Goal: Task Accomplishment & Management: Complete application form

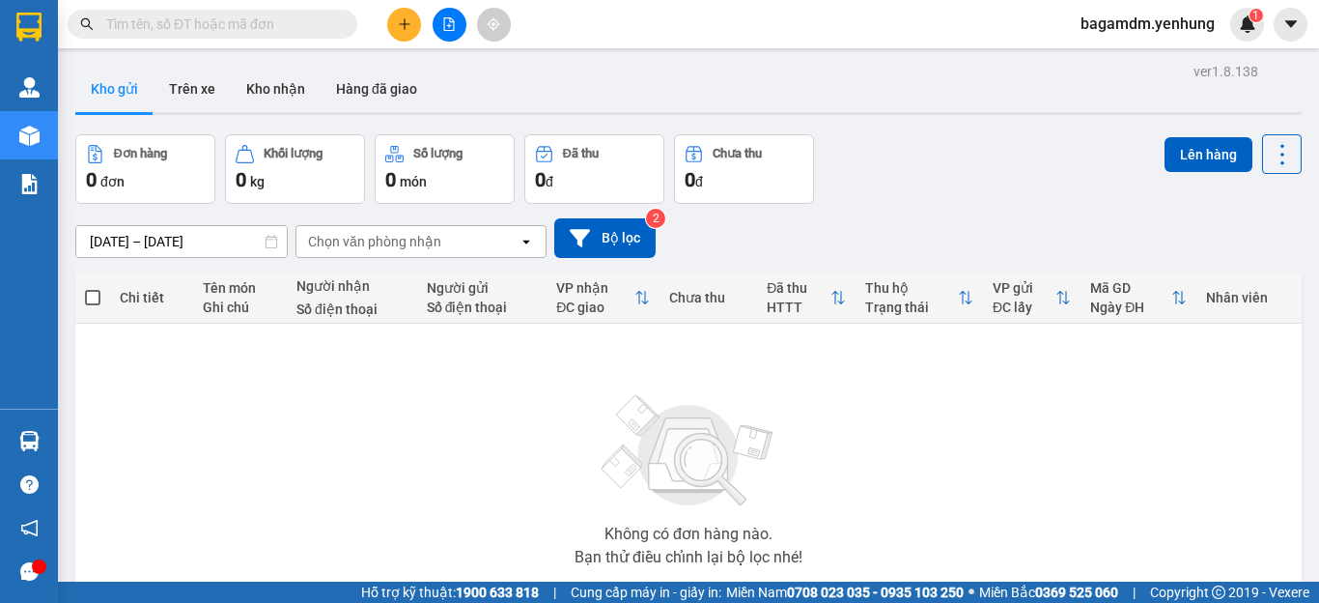
click at [404, 15] on button at bounding box center [404, 25] width 34 height 34
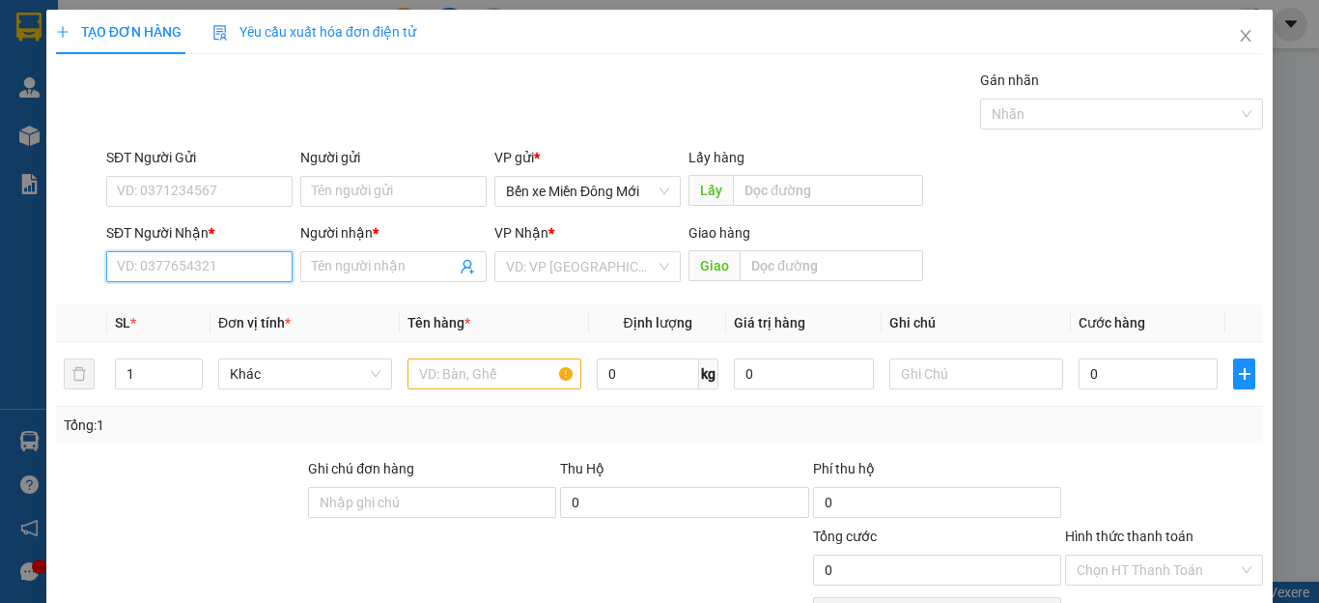
click at [184, 267] on input "SĐT Người Nhận *" at bounding box center [199, 266] width 186 height 31
click at [147, 314] on div "0918949558 - BG" at bounding box center [197, 305] width 161 height 21
type input "0918949558"
type input "BG"
type input "200.000"
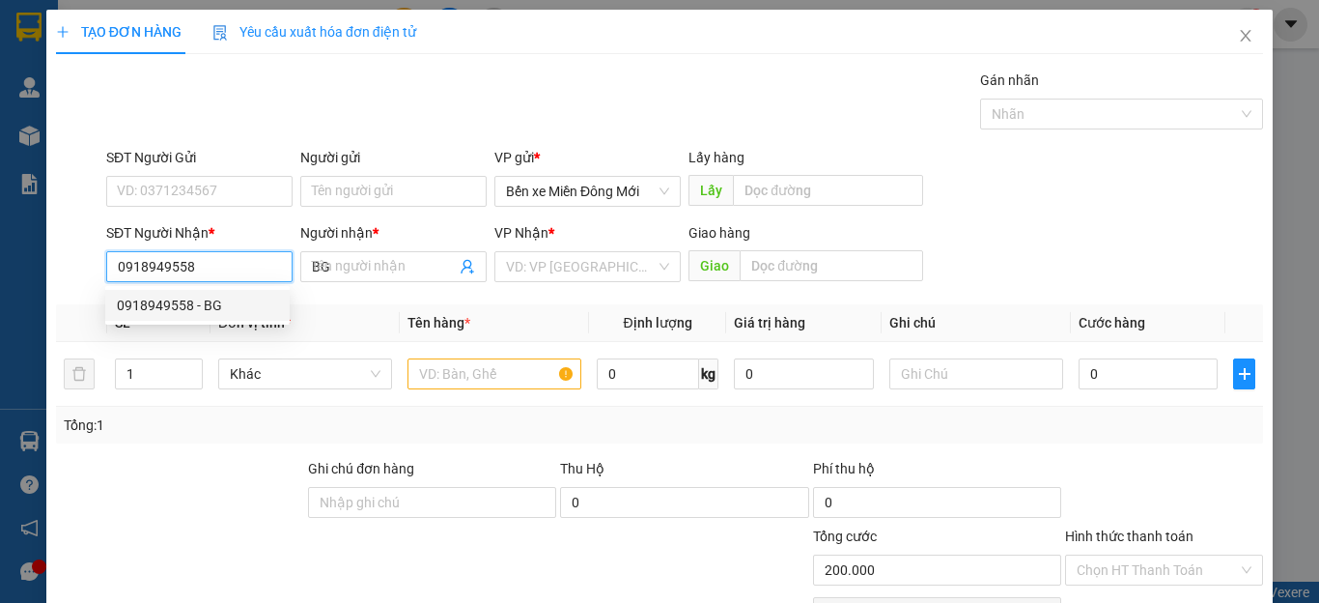
type input "200.000"
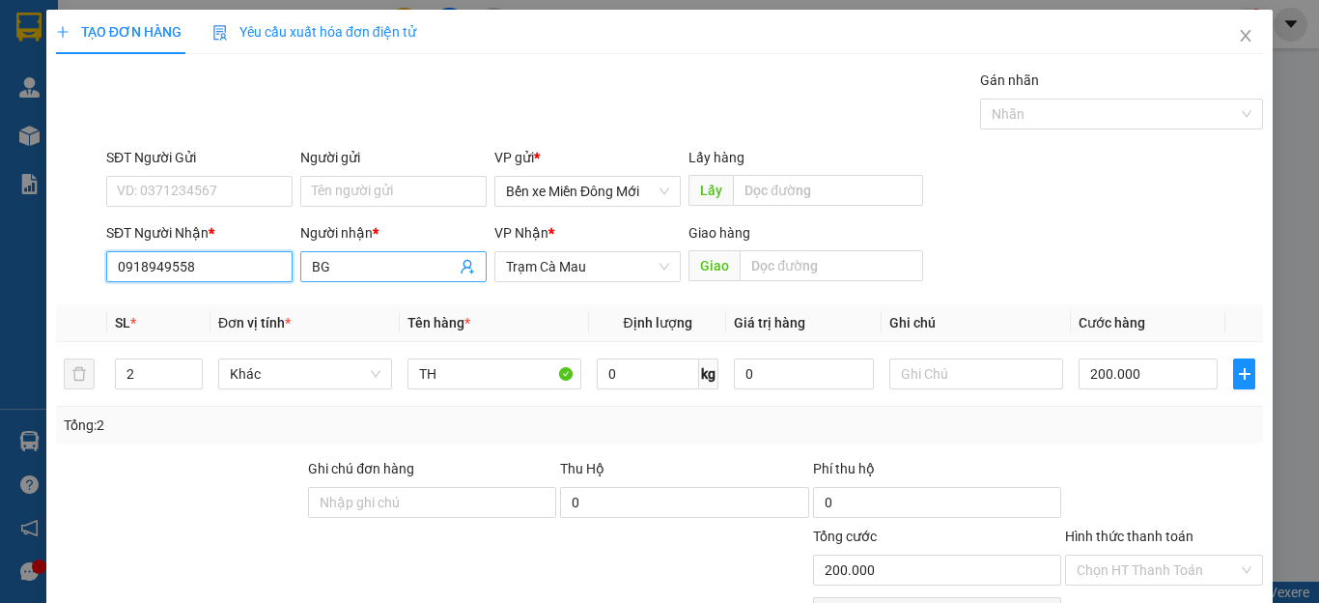
type input "0918949558"
click at [372, 266] on input "BG" at bounding box center [384, 266] width 144 height 21
type input "B"
type input "a"
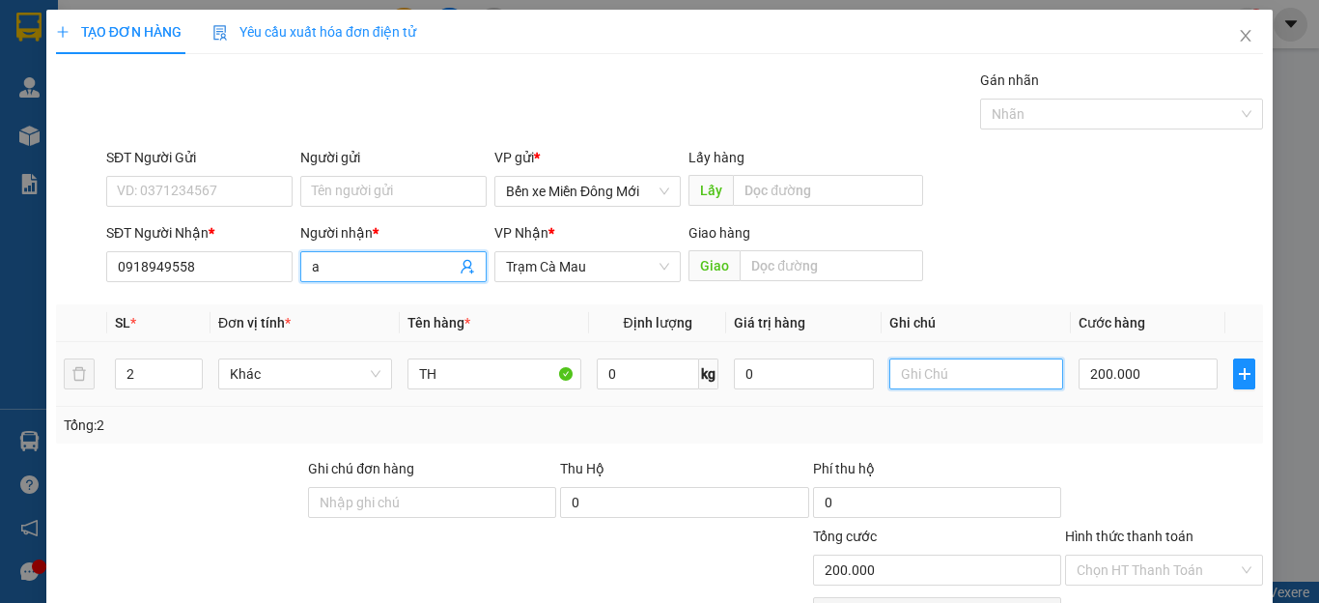
drag, startPoint x: 933, startPoint y: 367, endPoint x: 943, endPoint y: 384, distance: 19.9
click at [937, 373] on input "text" at bounding box center [977, 373] width 174 height 31
type input "cc"
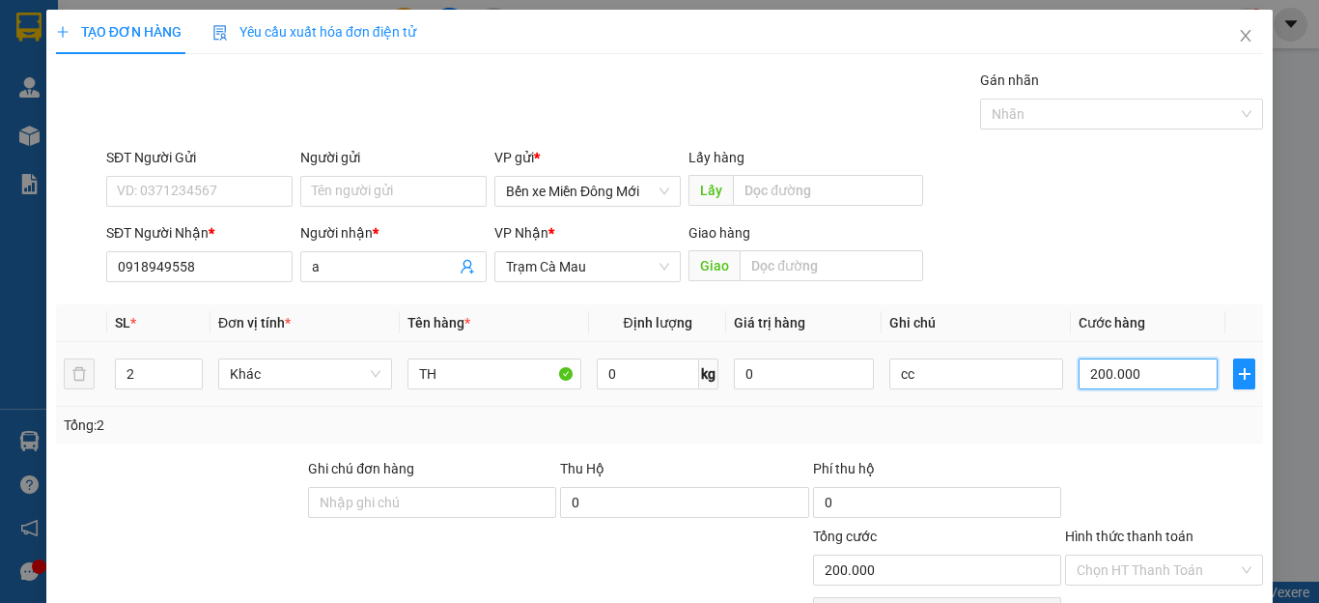
click at [1133, 383] on input "200.000" at bounding box center [1148, 373] width 139 height 31
type input "1"
type input "15"
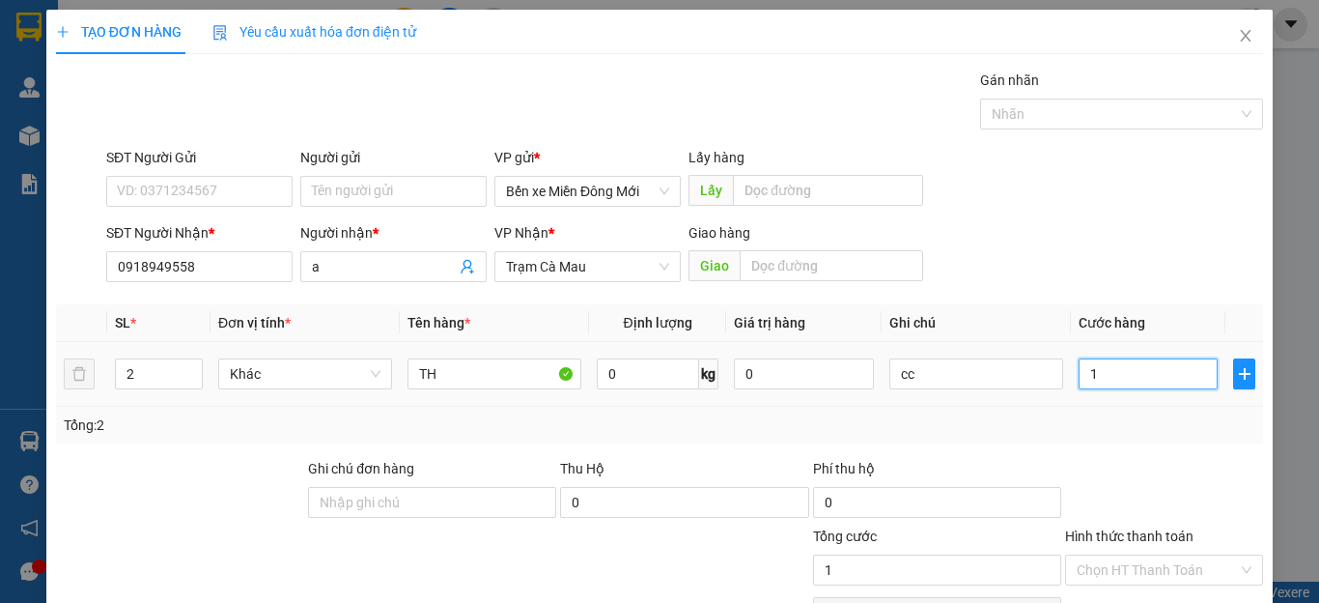
type input "15"
type input "150"
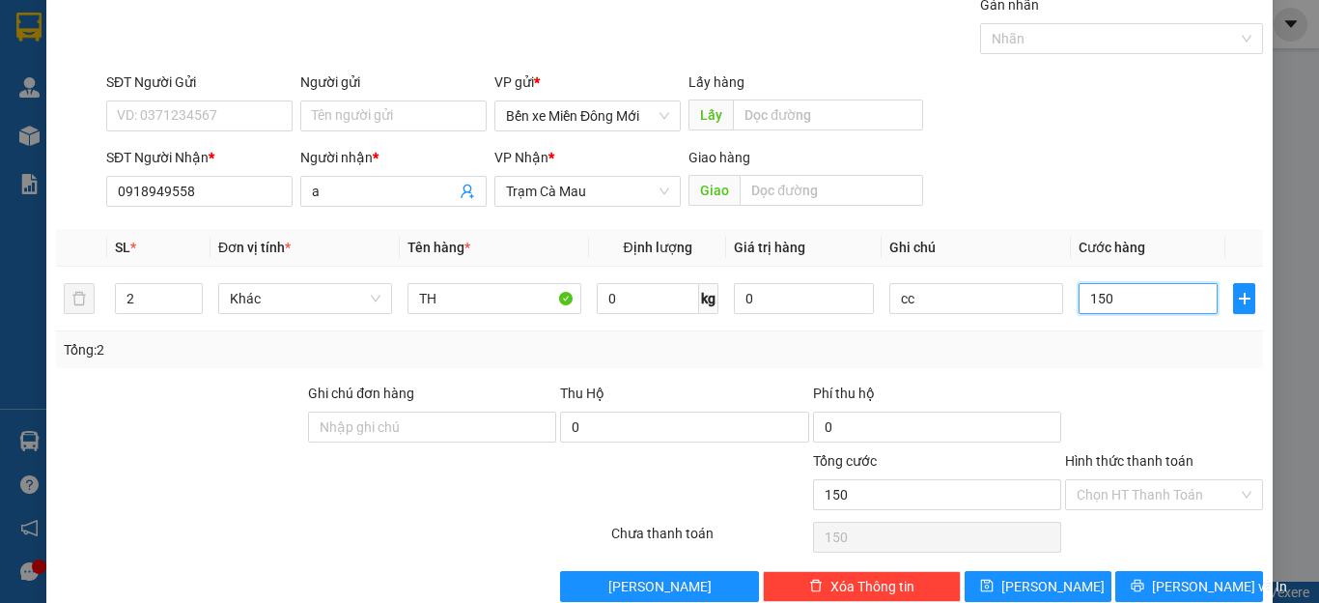
scroll to position [112, 0]
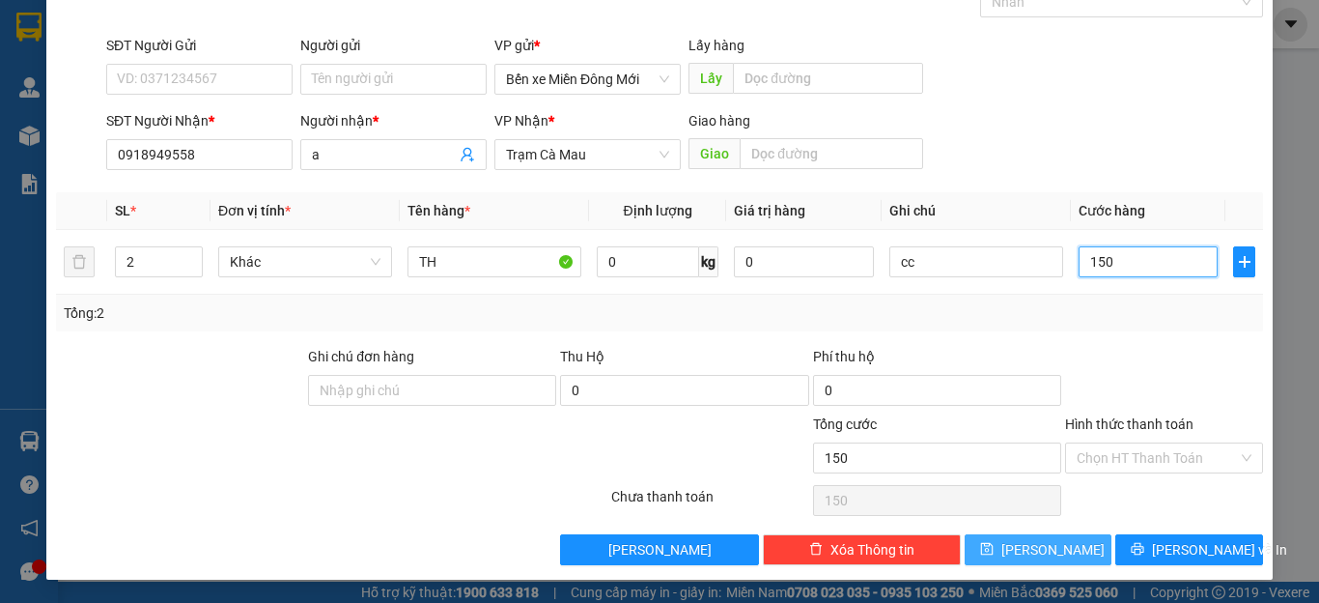
type input "150"
click at [1015, 539] on button "[PERSON_NAME]" at bounding box center [1039, 549] width 148 height 31
type input "150.000"
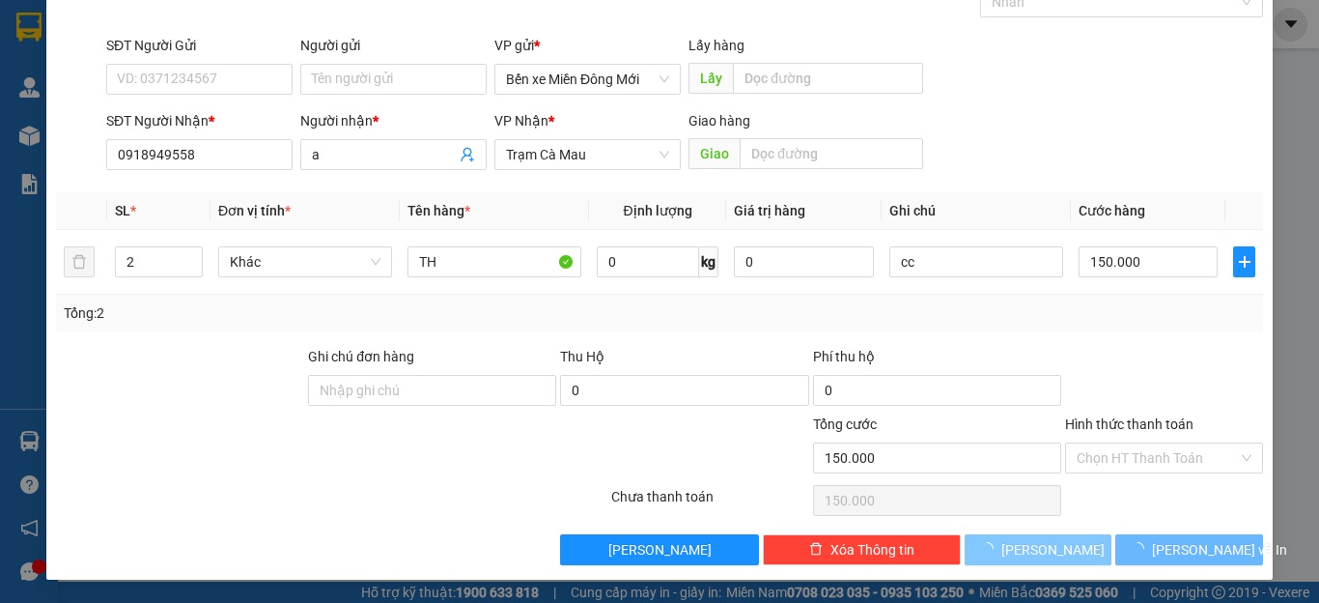
type input "0"
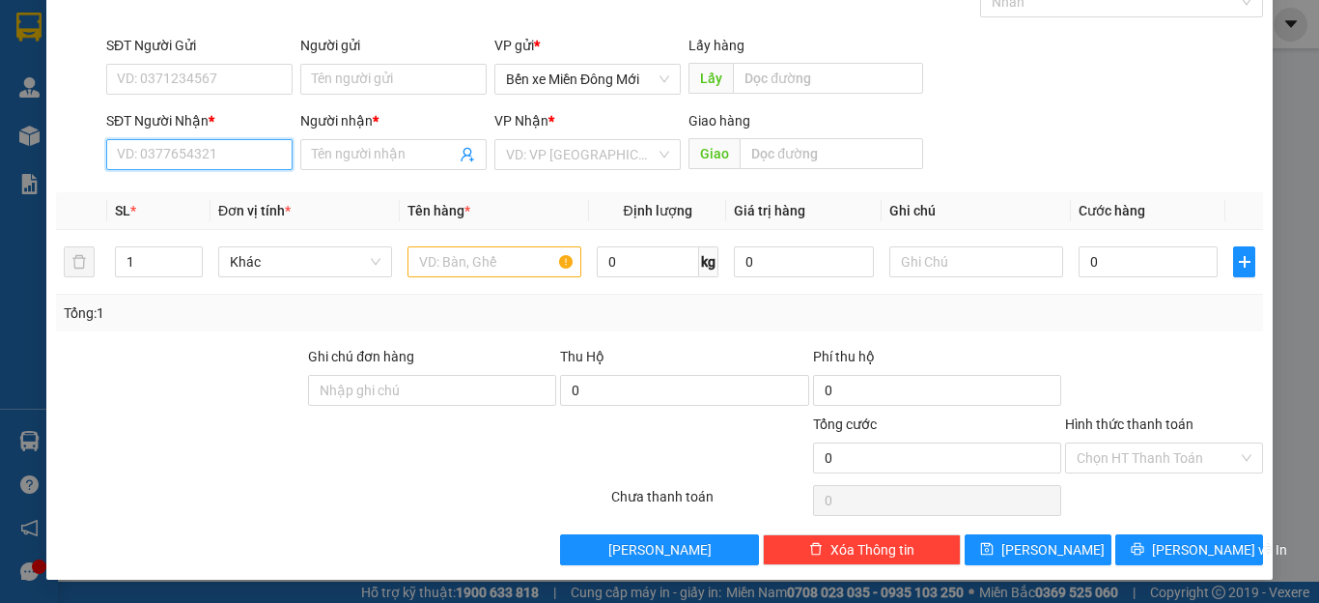
click at [175, 161] on input "SĐT Người Nhận *" at bounding box center [199, 154] width 186 height 31
type input "0777728200"
click at [355, 156] on input "Người nhận *" at bounding box center [384, 154] width 144 height 21
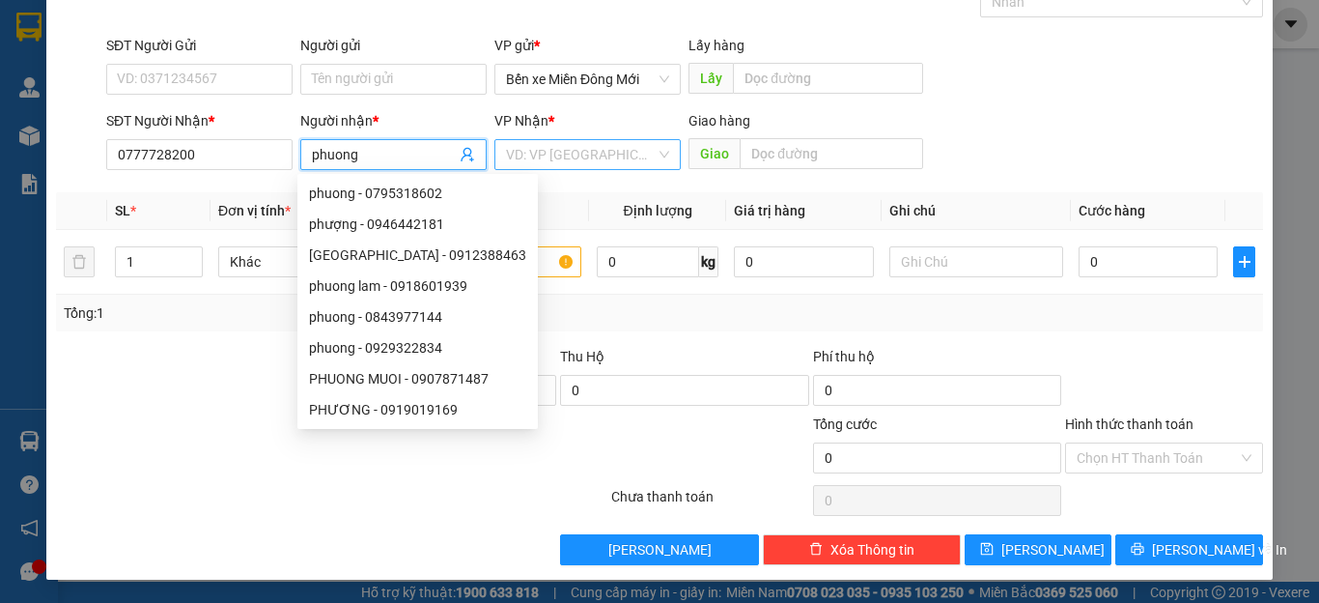
type input "phuong"
click at [542, 156] on input "search" at bounding box center [581, 154] width 150 height 29
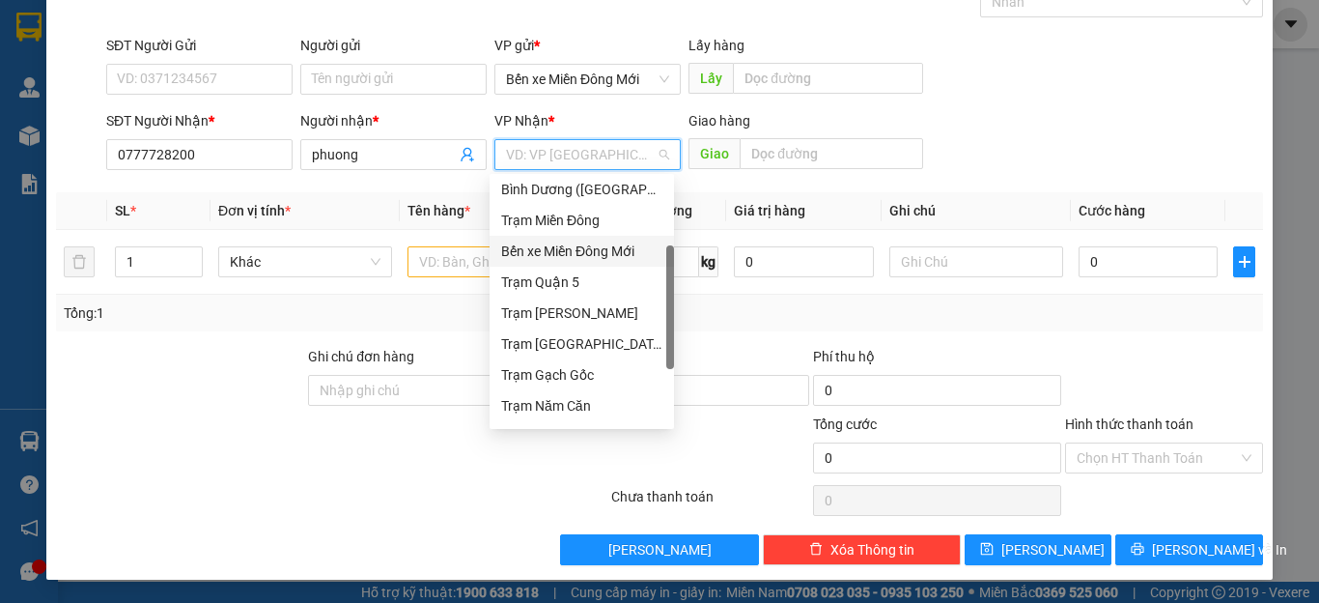
scroll to position [178, 0]
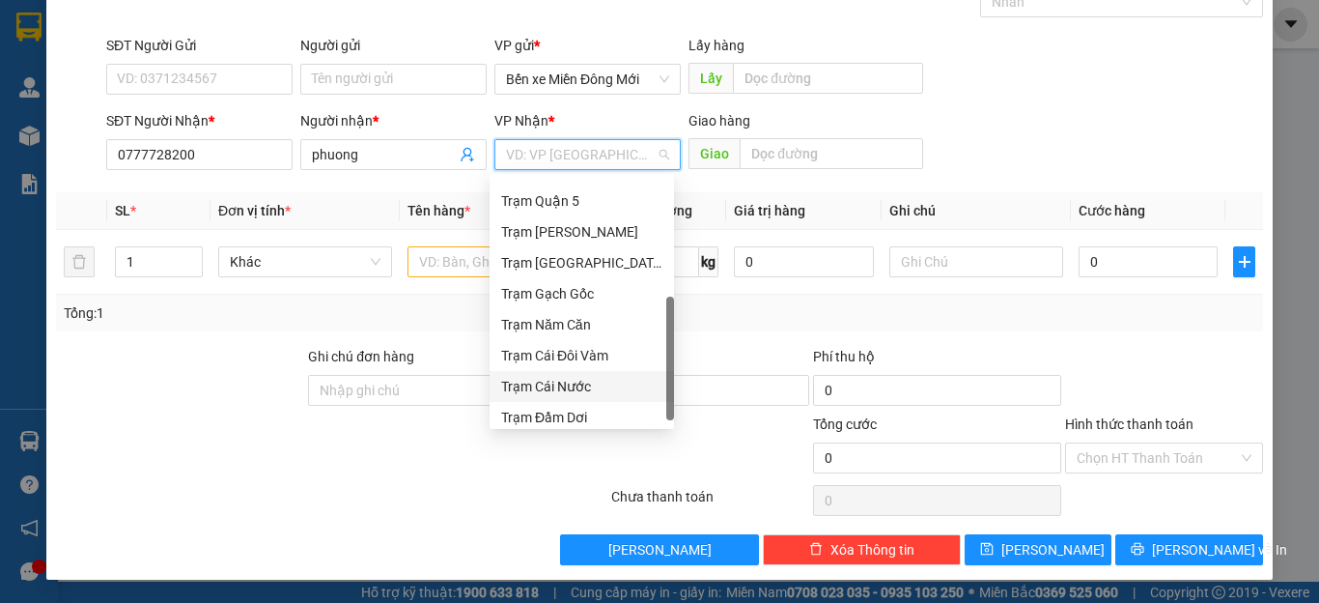
click at [578, 392] on div "Trạm Cái Nước" at bounding box center [581, 386] width 161 height 21
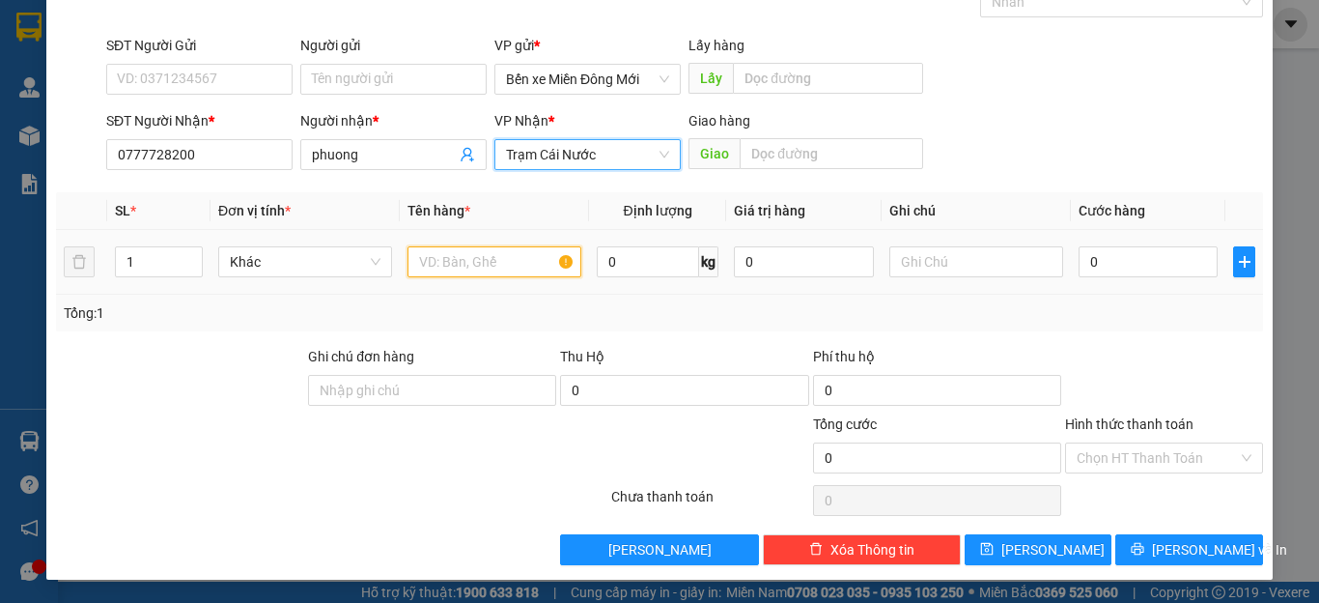
click at [463, 258] on input "text" at bounding box center [495, 261] width 174 height 31
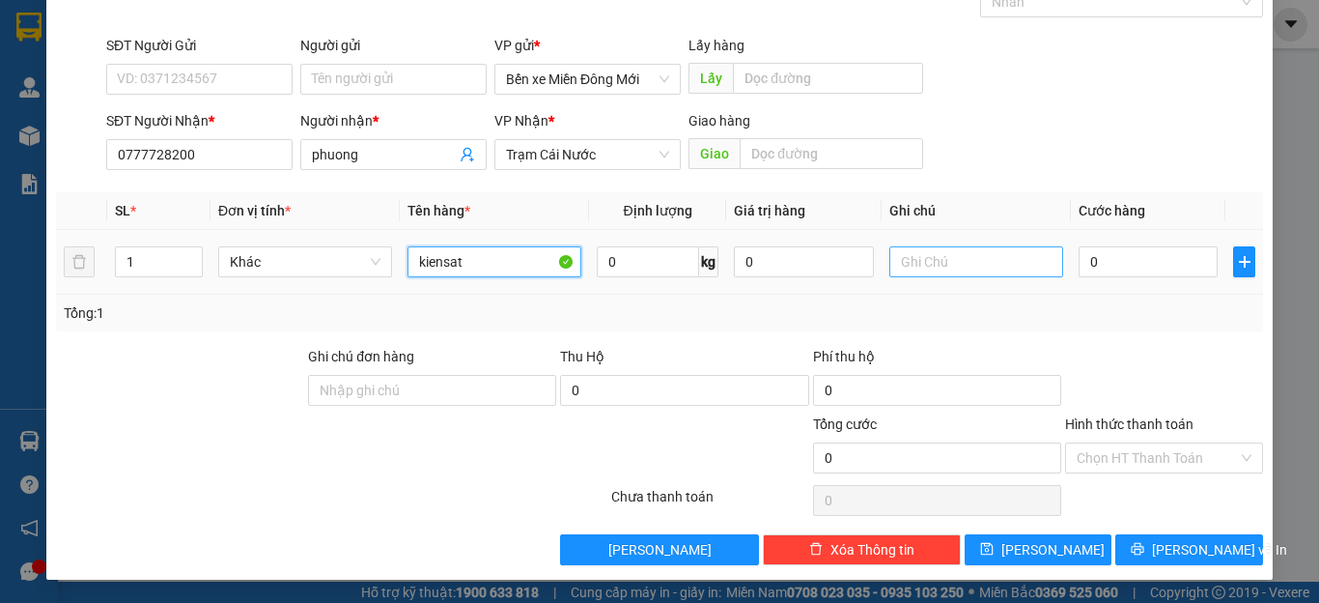
type input "kiensat"
click at [963, 272] on input "text" at bounding box center [977, 261] width 174 height 31
type input "cc"
click at [1169, 268] on input "0" at bounding box center [1148, 261] width 139 height 31
type input "1"
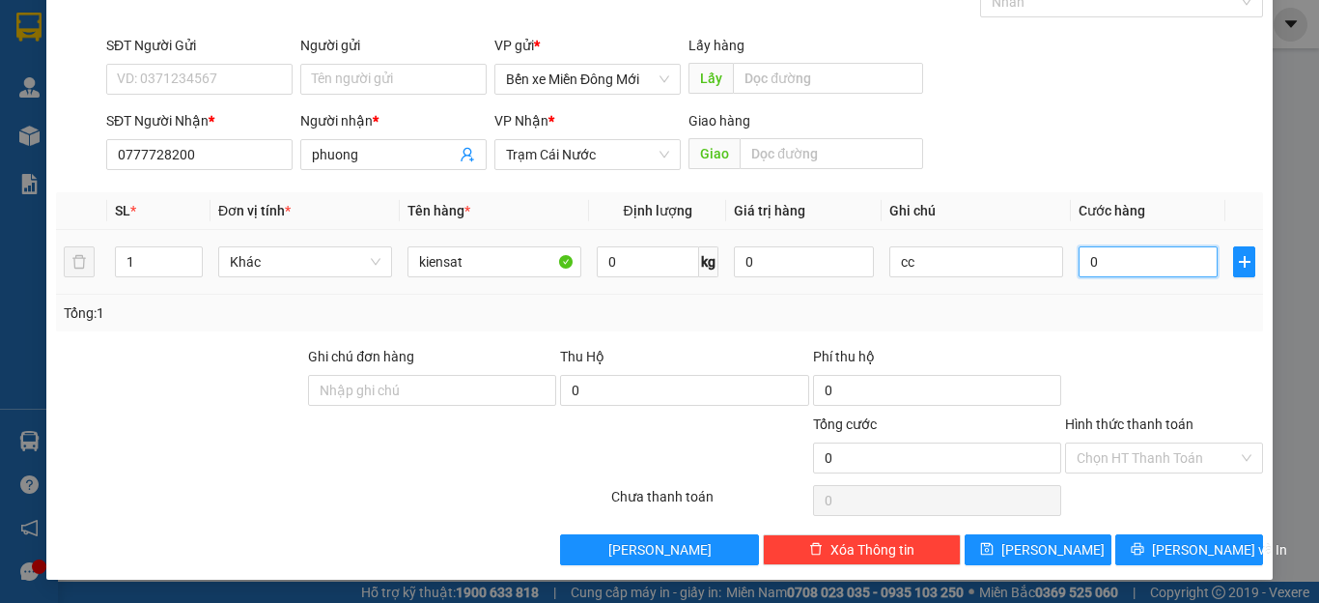
type input "1"
type input "10"
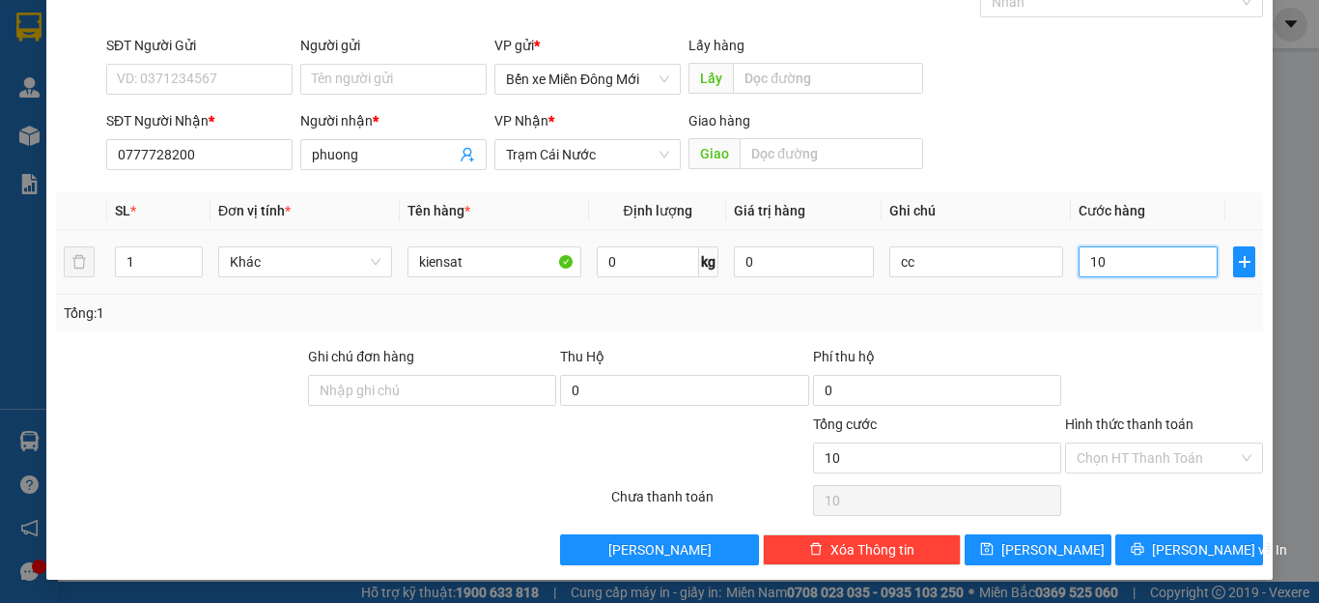
type input "100"
type input "100.000"
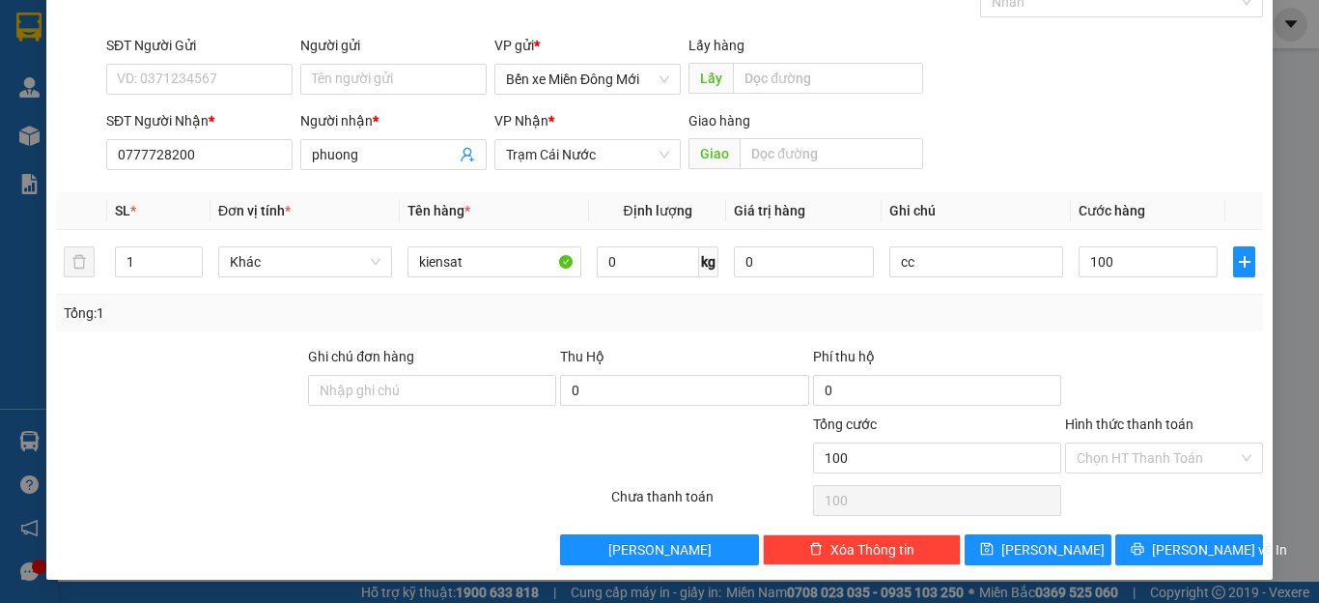
type input "100.000"
click at [1174, 440] on div "Hình thức thanh toán" at bounding box center [1164, 427] width 198 height 29
click at [1050, 549] on button "[PERSON_NAME]" at bounding box center [1039, 549] width 148 height 31
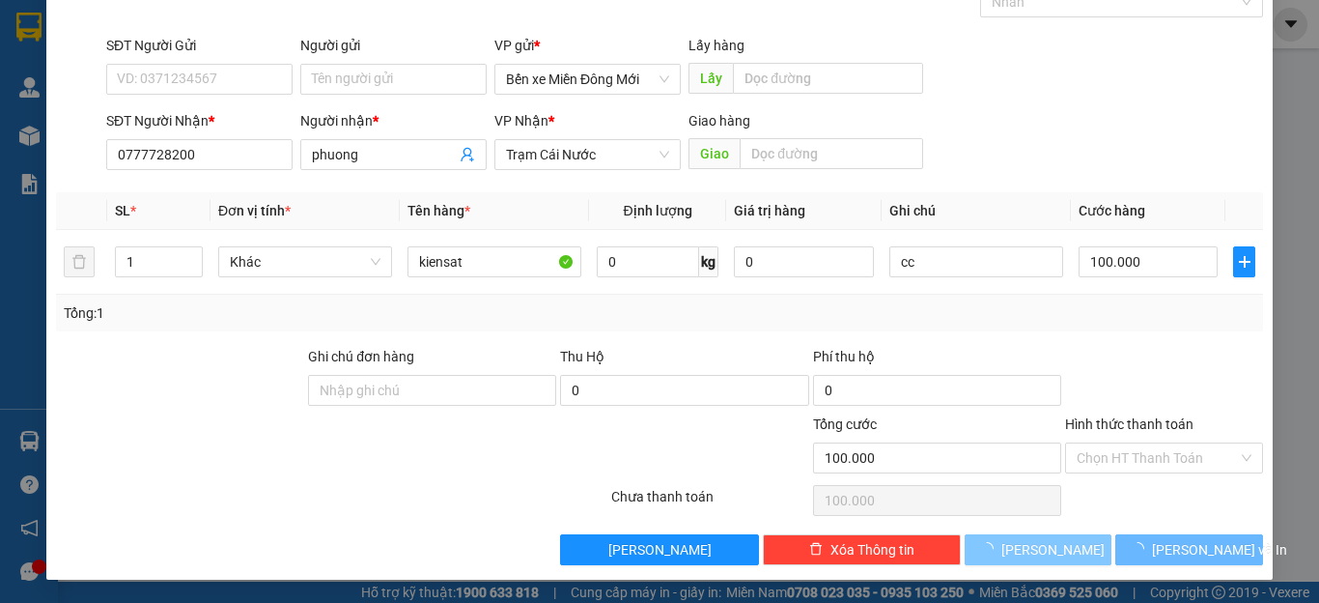
type input "0"
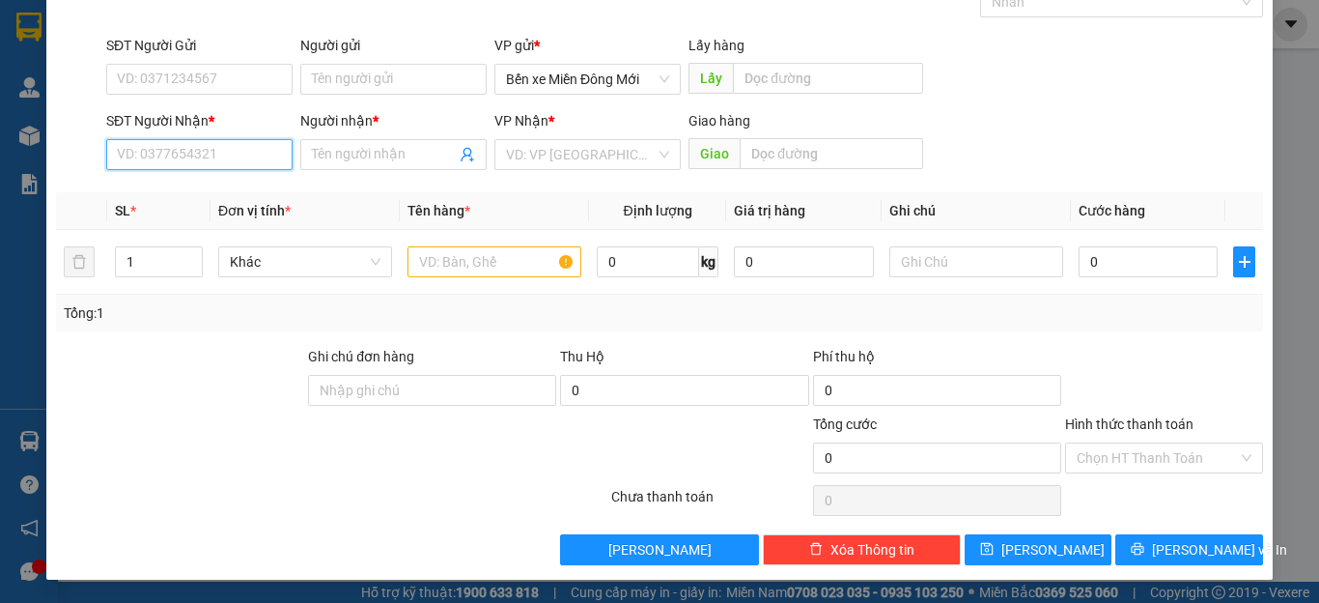
click at [224, 155] on input "SĐT Người Nhận *" at bounding box center [199, 154] width 186 height 31
type input "0947146462"
click at [189, 190] on div "0947146462 - khoa" at bounding box center [197, 193] width 161 height 21
type input "khoa"
type input "100.000"
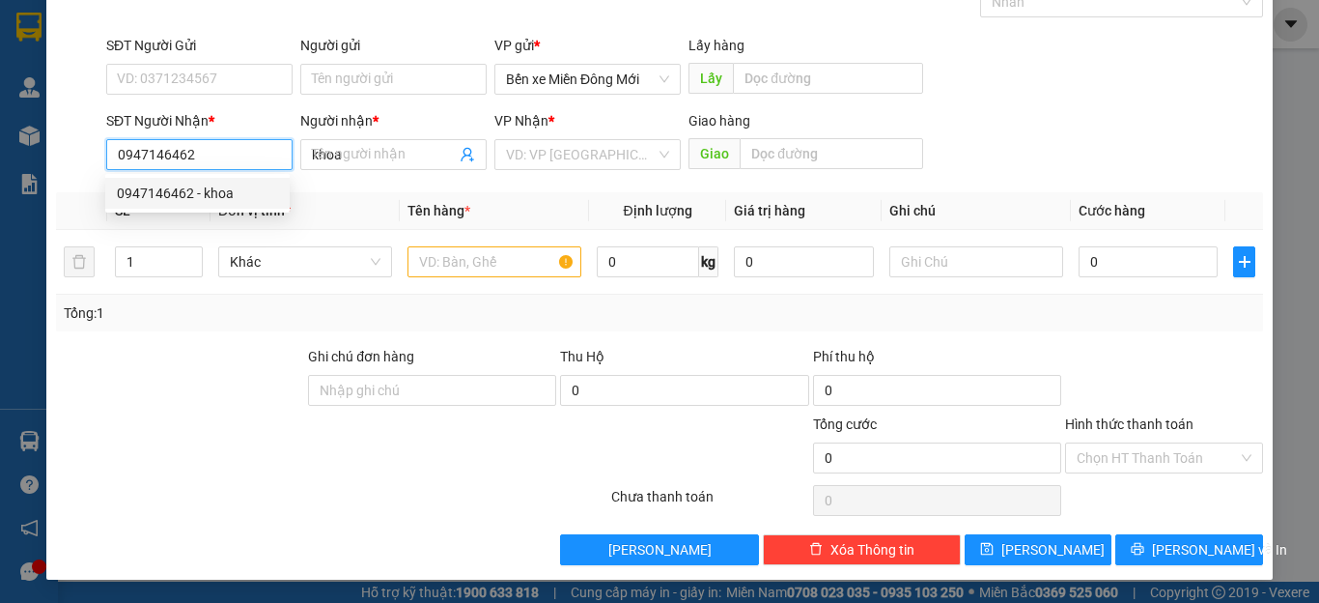
type input "100.000"
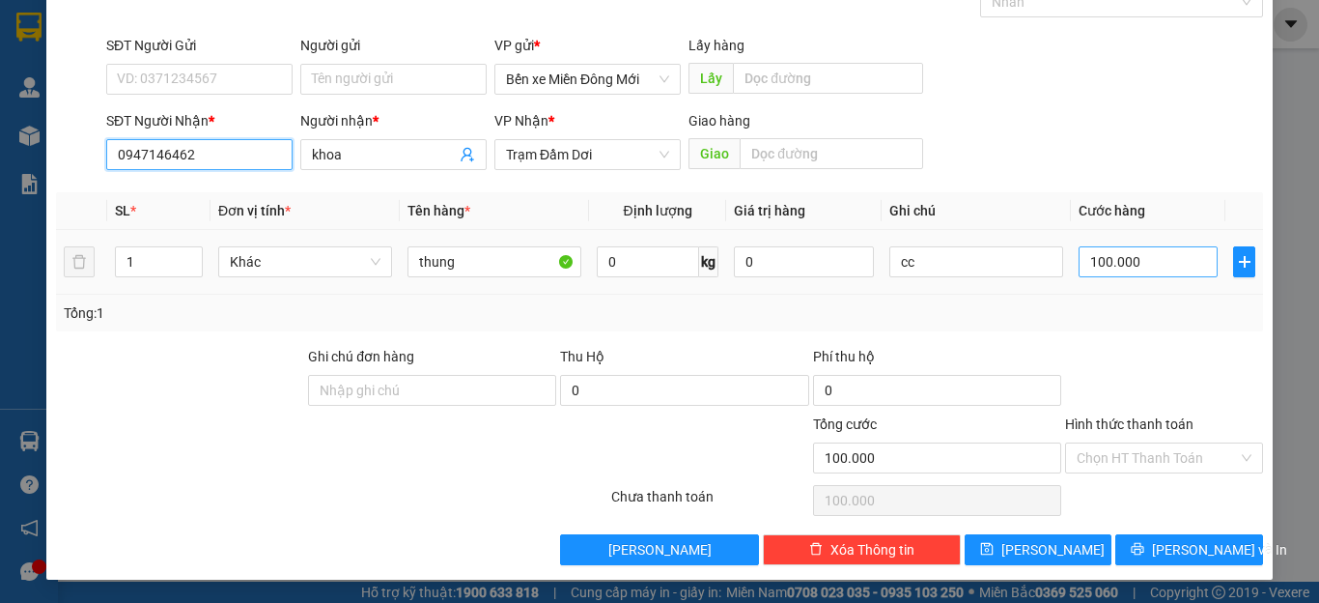
type input "0947146462"
click at [1128, 263] on input "100.000" at bounding box center [1148, 261] width 139 height 31
type input "7"
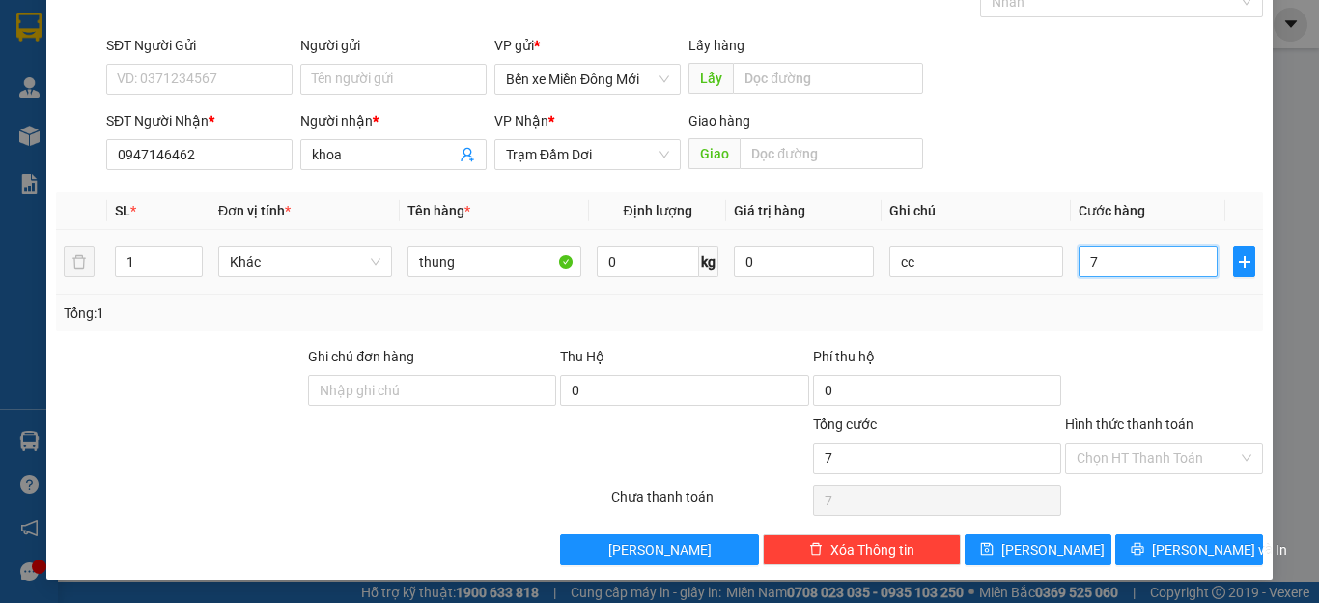
type input "70"
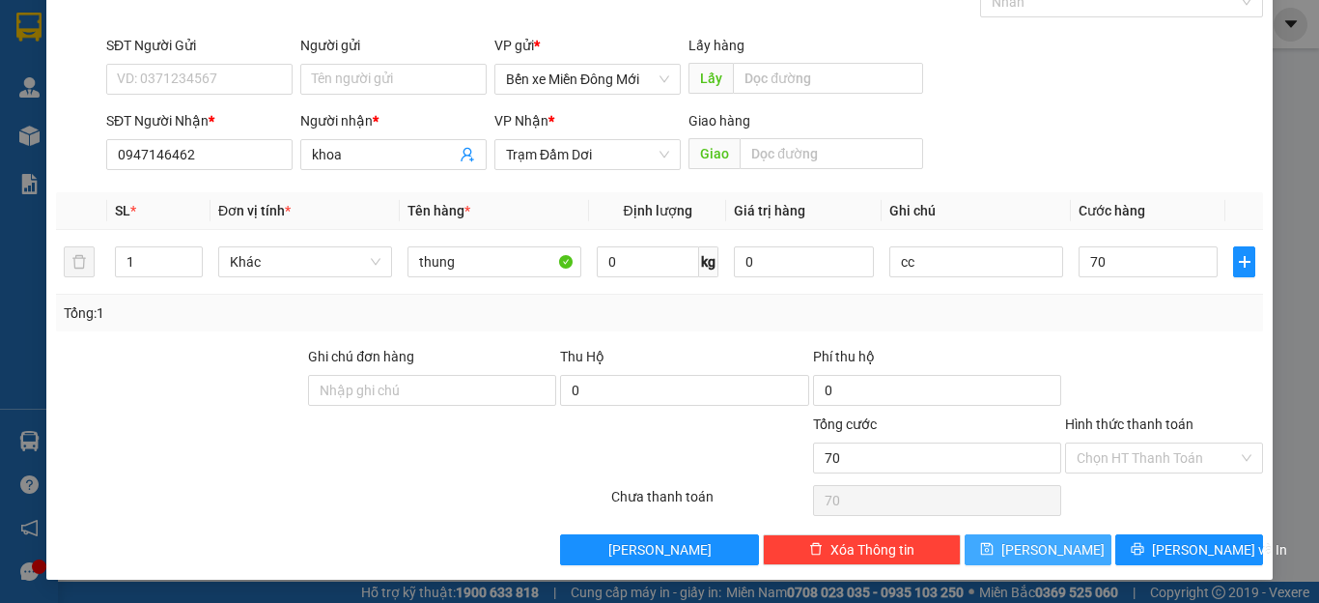
click at [1043, 537] on button "[PERSON_NAME]" at bounding box center [1039, 549] width 148 height 31
type input "70.000"
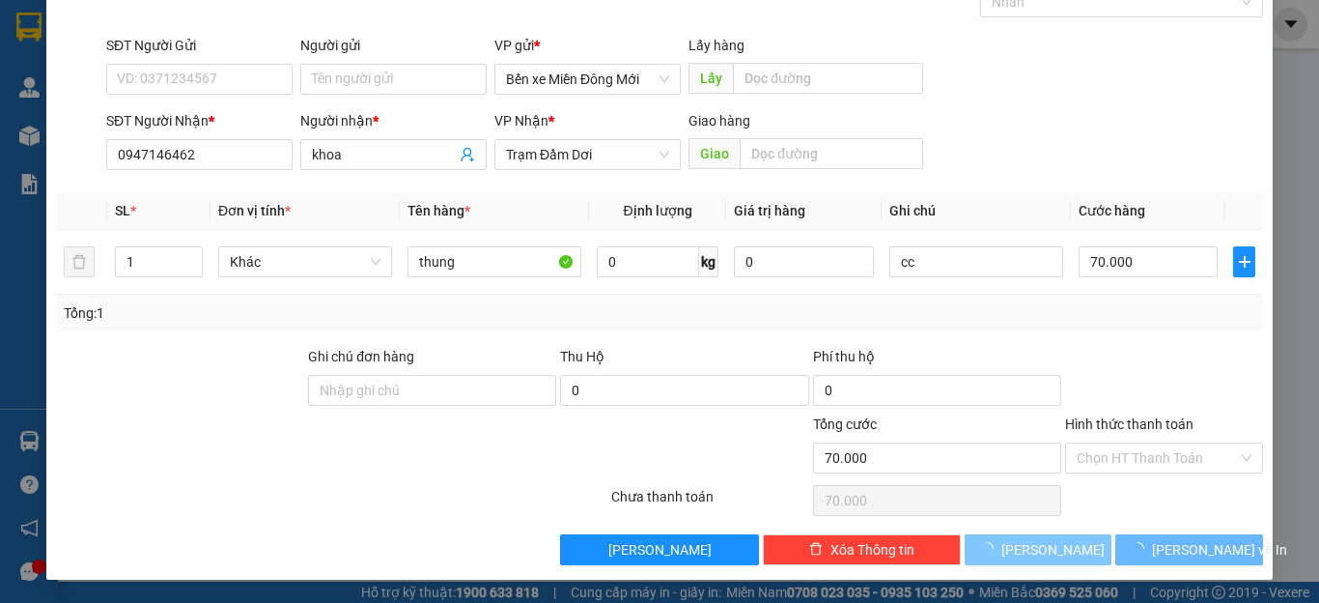
type input "0"
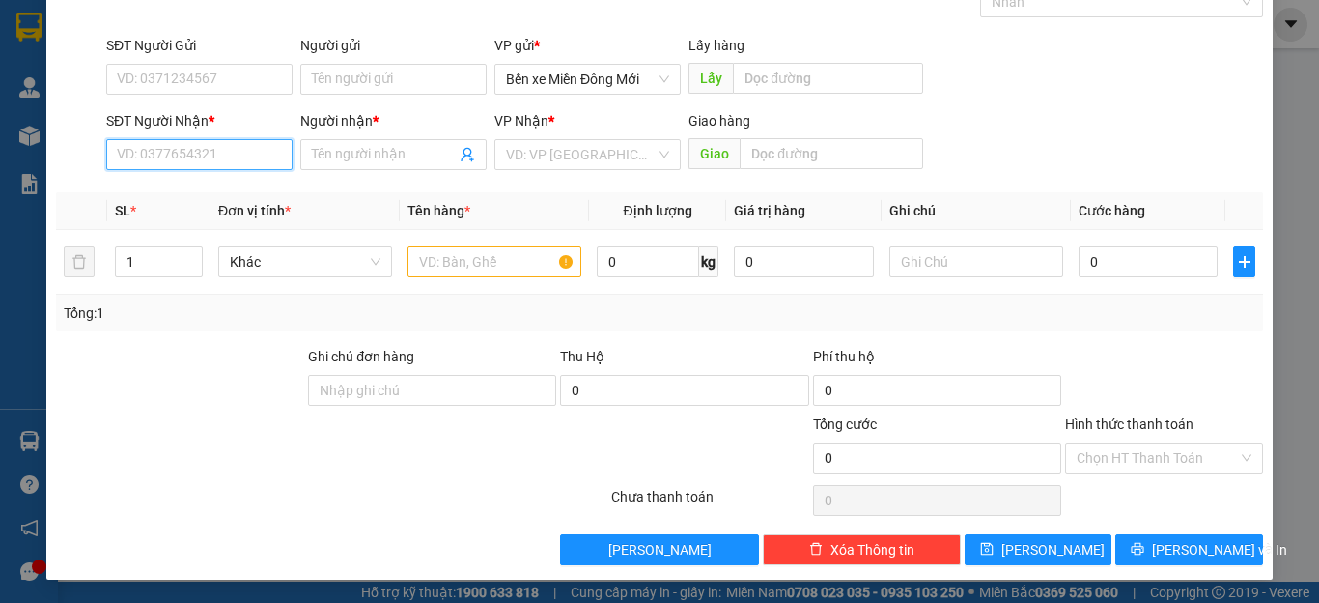
click at [146, 164] on input "SĐT Người Nhận *" at bounding box center [199, 154] width 186 height 31
type input "0912146365"
click at [369, 159] on input "Người nhận *" at bounding box center [384, 154] width 144 height 21
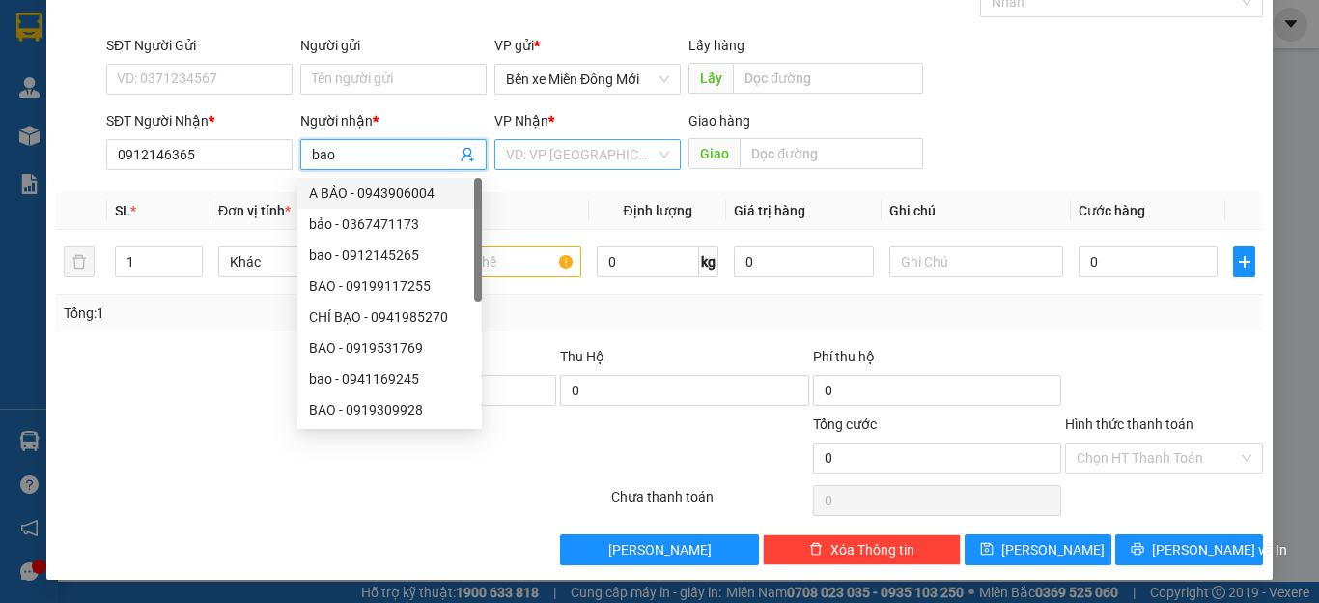
type input "bao"
click at [572, 158] on input "search" at bounding box center [581, 154] width 150 height 29
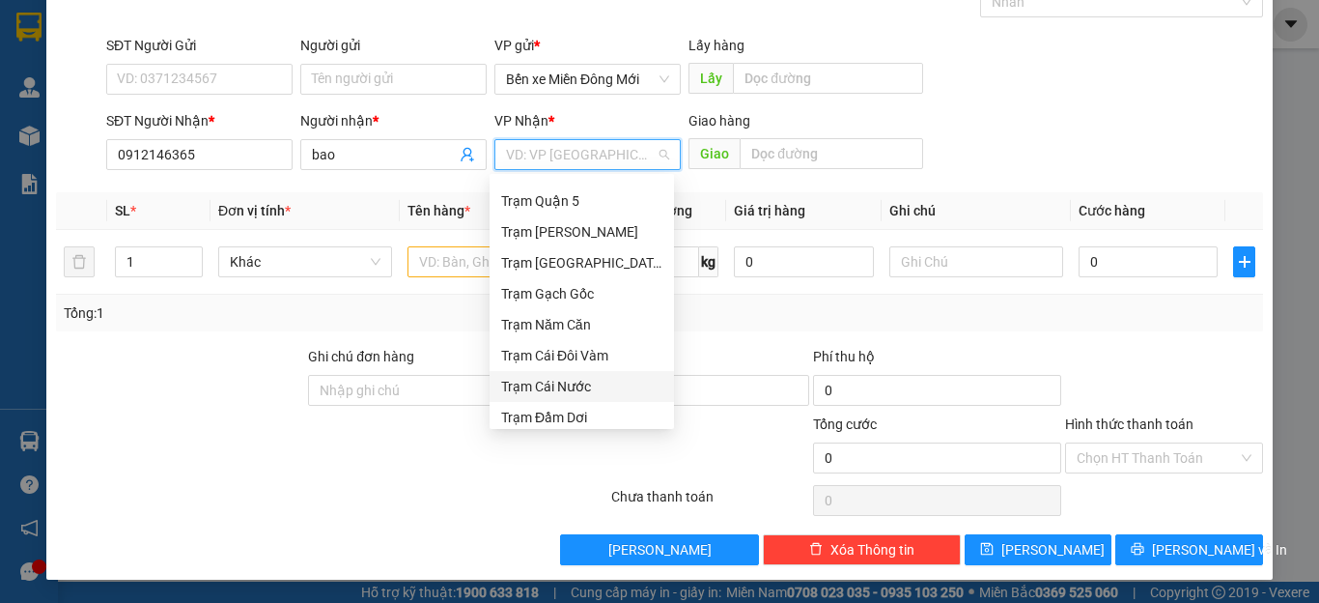
click at [562, 394] on div "Trạm Cái Nước" at bounding box center [581, 386] width 161 height 21
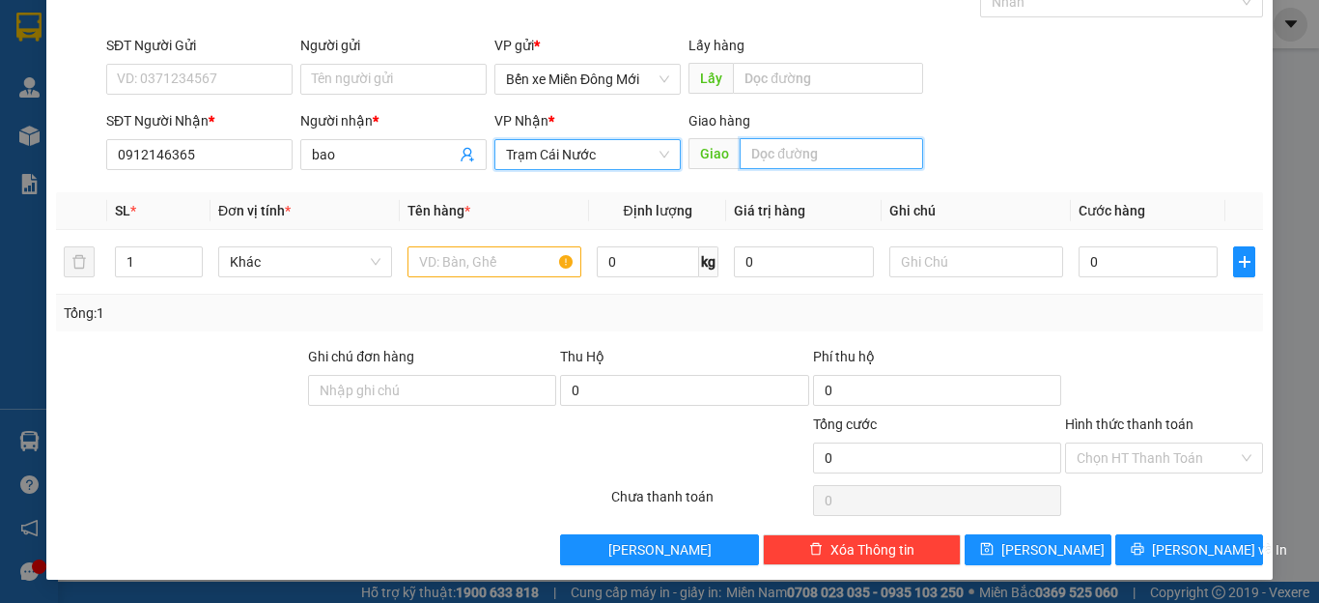
click at [853, 159] on input "text" at bounding box center [832, 153] width 184 height 31
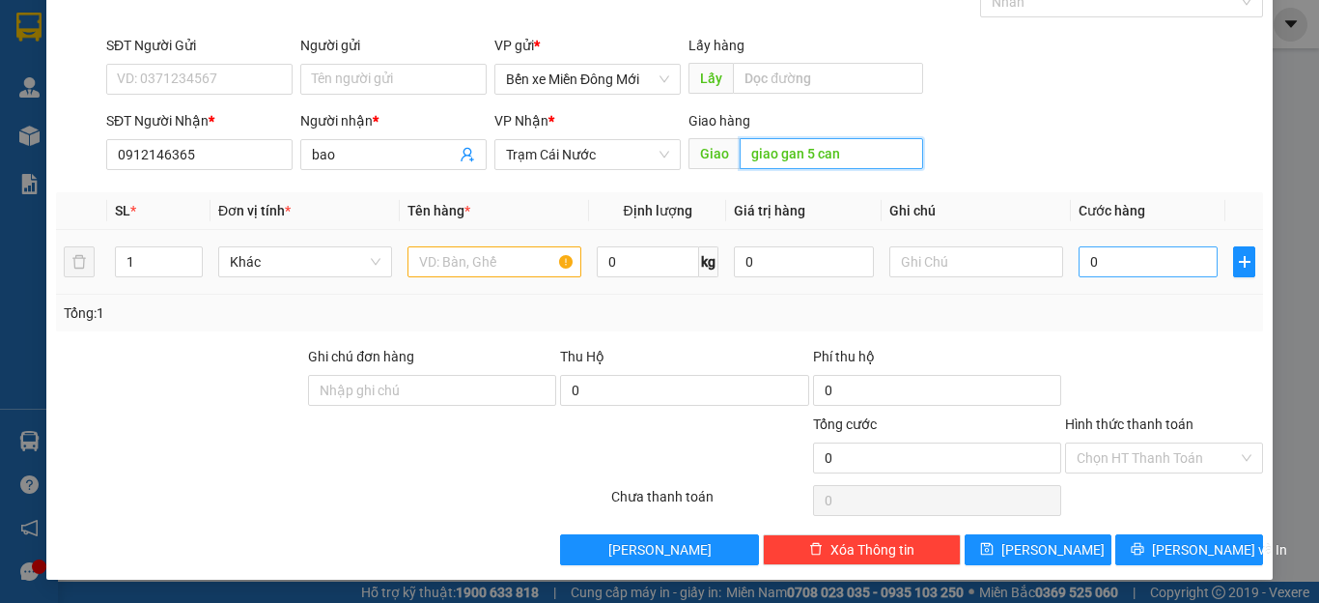
type input "giao gan 5 can"
click at [1154, 269] on input "0" at bounding box center [1148, 261] width 139 height 31
type input "1"
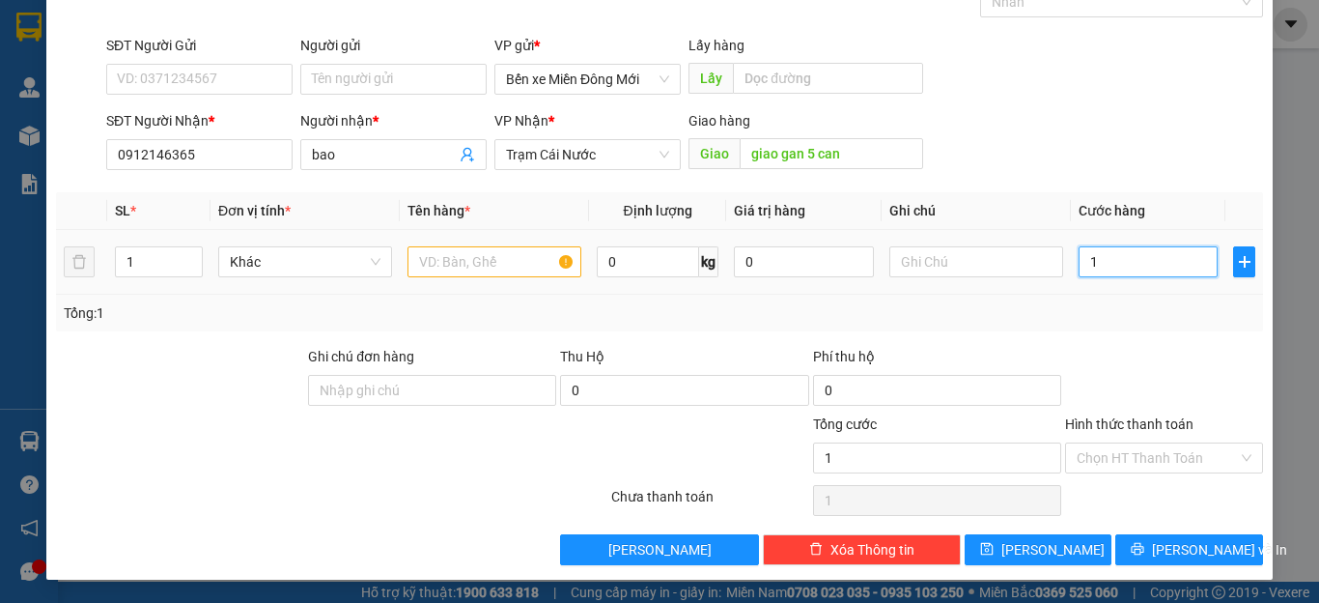
type input "15"
type input "150"
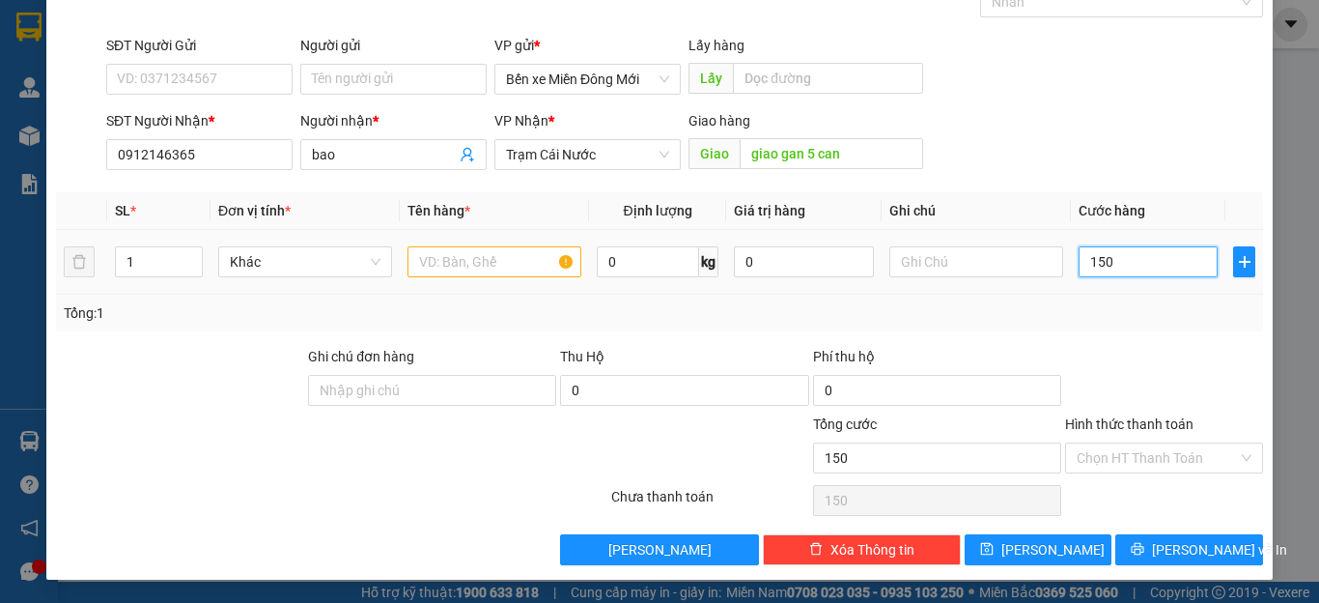
type input "150"
type input "150.000"
click at [488, 254] on input "text" at bounding box center [495, 261] width 174 height 31
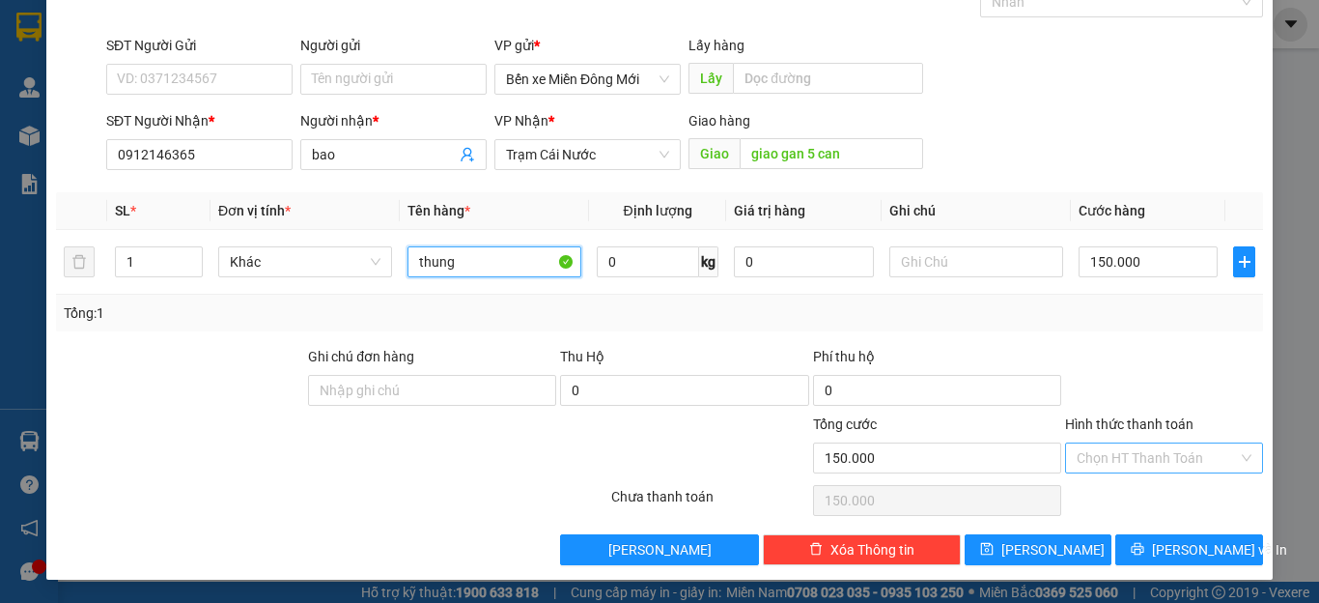
type input "thung"
click at [1171, 444] on input "Hình thức thanh toán" at bounding box center [1157, 457] width 161 height 29
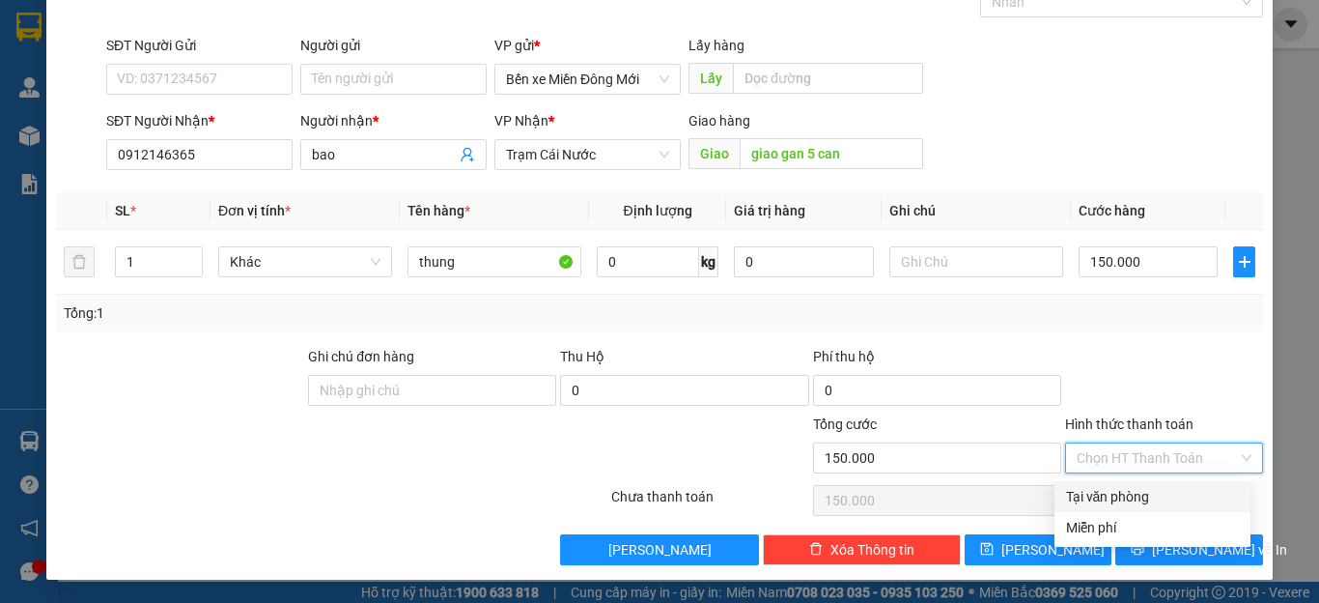
click at [1145, 499] on div "Tại văn phòng" at bounding box center [1152, 496] width 173 height 21
type input "0"
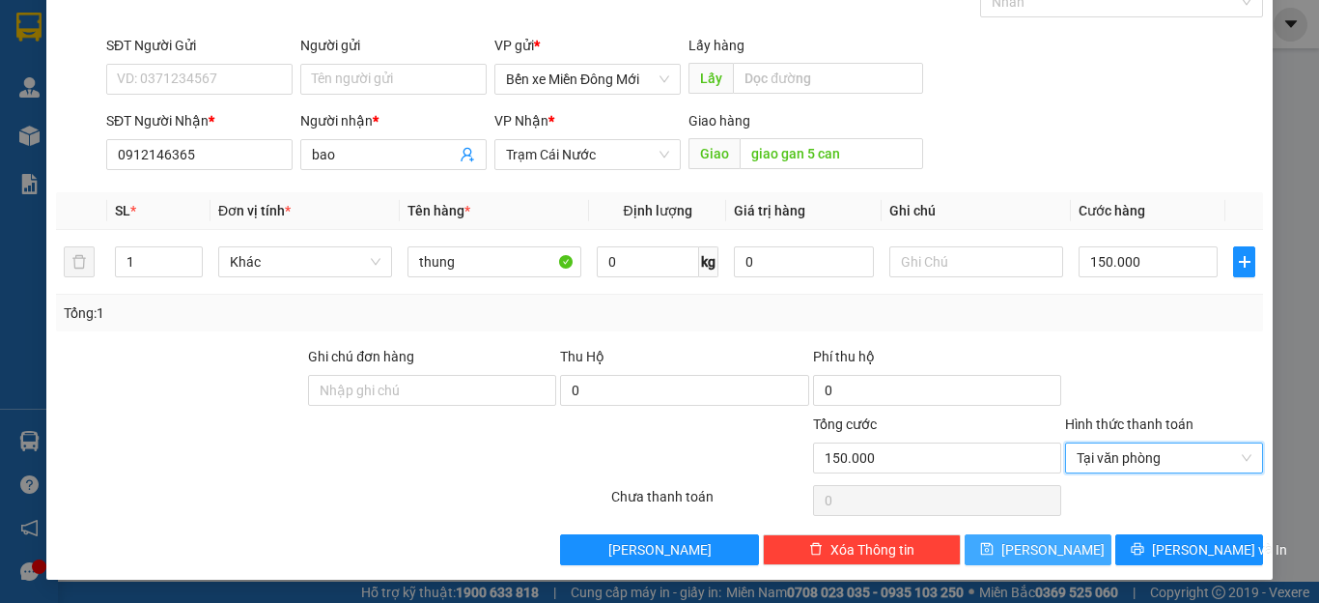
click at [1064, 540] on button "[PERSON_NAME]" at bounding box center [1039, 549] width 148 height 31
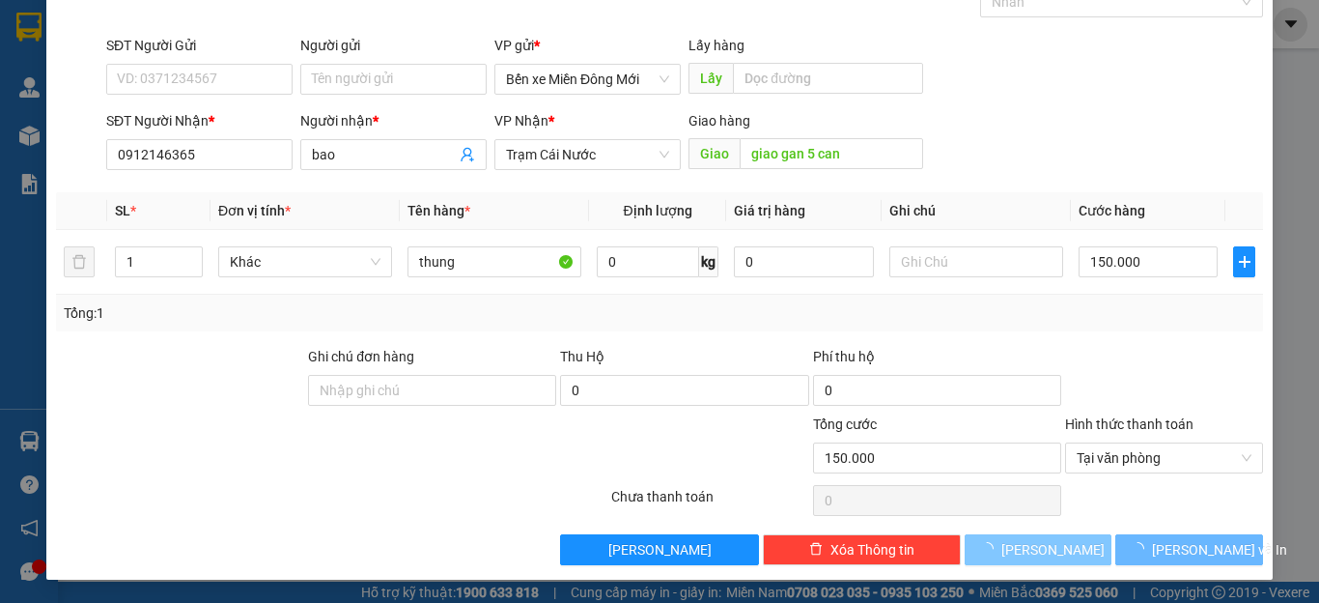
type input "0"
